Goal: Check status: Check status

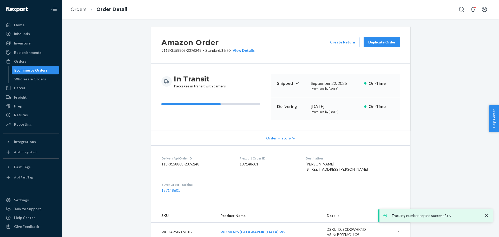
scroll to position [78, 0]
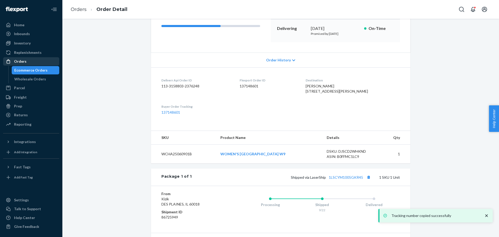
click at [29, 63] on div "Orders" at bounding box center [31, 61] width 55 height 7
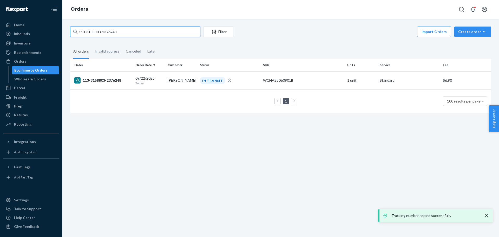
click at [112, 34] on input "113-3158803-2376248" at bounding box center [135, 32] width 130 height 10
paste input "3764807"
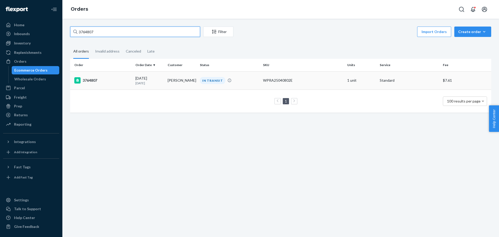
type input "3764807"
click at [90, 79] on div "3764807" at bounding box center [102, 80] width 57 height 6
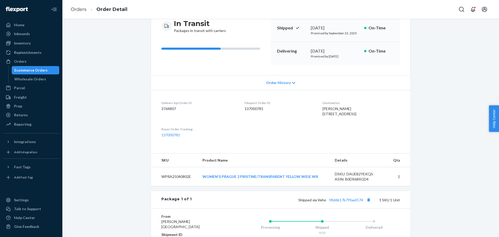
scroll to position [130, 0]
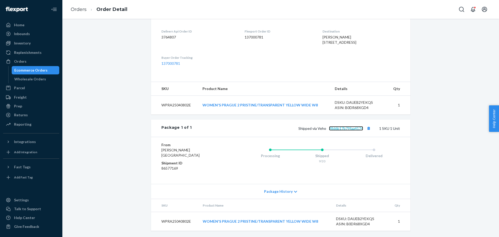
click at [350, 131] on link "98d6b17b79faa4174" at bounding box center [346, 128] width 34 height 4
click at [24, 61] on div "Orders" at bounding box center [20, 61] width 12 height 5
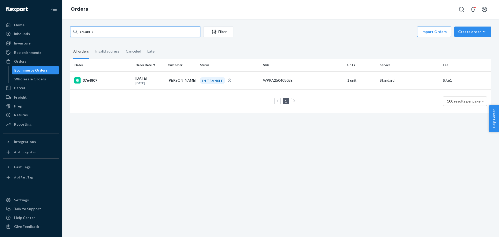
drag, startPoint x: 109, startPoint y: 31, endPoint x: 75, endPoint y: 32, distance: 34.9
click at [75, 32] on div "3764807" at bounding box center [135, 32] width 130 height 10
paste input "14"
type input "3764814"
click at [90, 80] on div "3764814" at bounding box center [102, 80] width 57 height 6
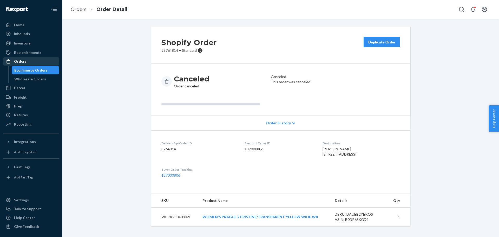
click at [25, 60] on div "Orders" at bounding box center [20, 61] width 12 height 5
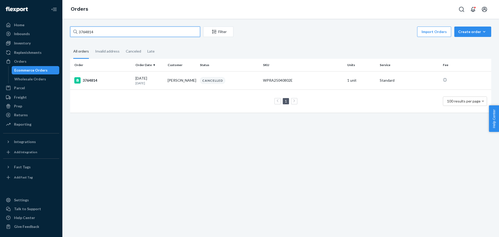
click at [88, 32] on input "3764814" at bounding box center [135, 32] width 130 height 10
paste input "6240"
type input "3766240"
click at [89, 80] on div "3766240" at bounding box center [102, 80] width 57 height 6
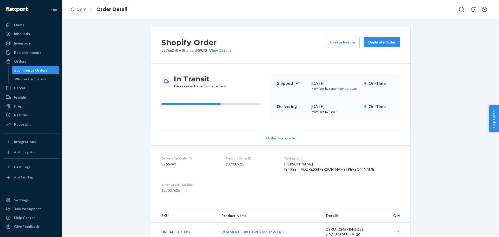
scroll to position [104, 0]
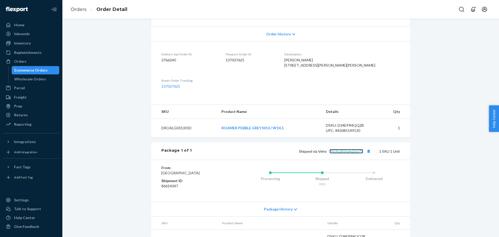
click at [337, 153] on link "f907b385fa9d26375" at bounding box center [347, 151] width 34 height 4
click at [41, 58] on div "Orders" at bounding box center [31, 61] width 55 height 7
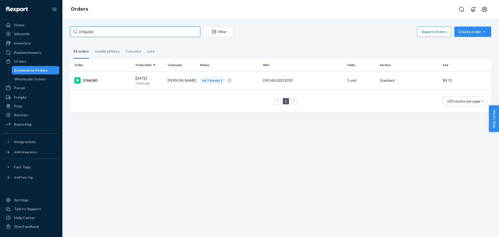
drag, startPoint x: 101, startPoint y: 30, endPoint x: 76, endPoint y: 31, distance: 25.0
click at [76, 31] on div "3766240" at bounding box center [135, 32] width 130 height 10
paste input "4556"
drag, startPoint x: 100, startPoint y: 32, endPoint x: 71, endPoint y: 32, distance: 28.6
click at [71, 32] on input "3764556" at bounding box center [135, 32] width 130 height 10
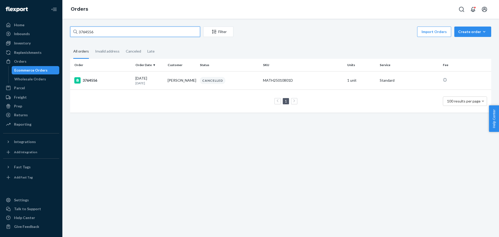
paste input "BKFVBRHILG"
type input "BKFVBRHILG"
click at [89, 81] on div "BKFVBRHILG" at bounding box center [102, 80] width 57 height 6
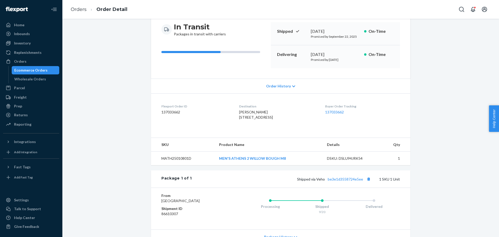
scroll to position [78, 0]
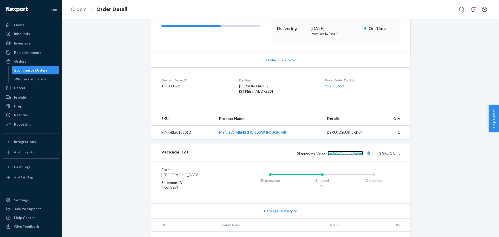
click at [334, 155] on link "be3e1d3558724e5ee" at bounding box center [345, 153] width 35 height 4
click at [29, 63] on div "Orders" at bounding box center [31, 61] width 55 height 7
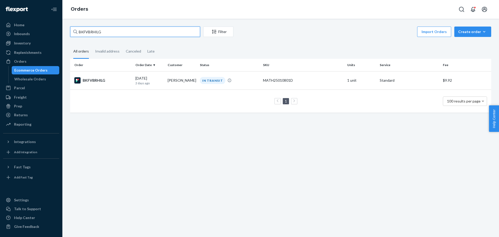
click at [93, 31] on input "BKFVBRHILG" at bounding box center [135, 32] width 130 height 10
paste input "SO400310802"
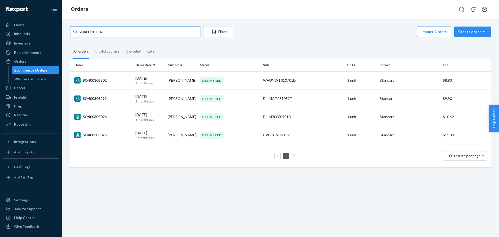
type input "SO400310802"
